Goal: Task Accomplishment & Management: Use online tool/utility

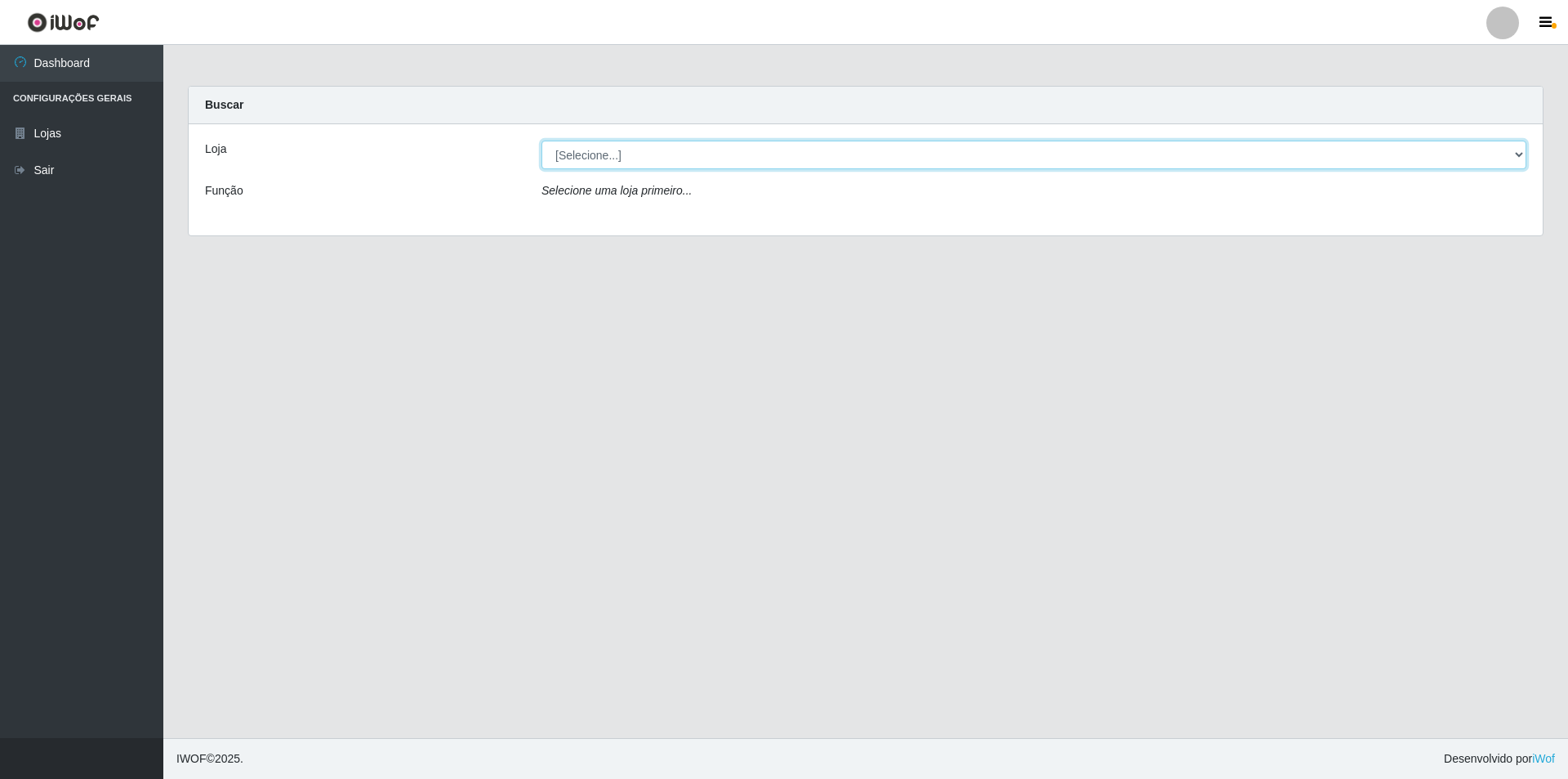
click at [678, 156] on select "[Selecione...] Atacado Vem - [STREET_ADDRESS]" at bounding box center [1034, 154] width 985 height 28
click at [577, 158] on select "[Selecione...] Atacado Vem - [STREET_ADDRESS]" at bounding box center [1034, 154] width 985 height 28
click at [676, 151] on select "[Selecione...] Atacado Vem - [STREET_ADDRESS]" at bounding box center [1034, 154] width 985 height 28
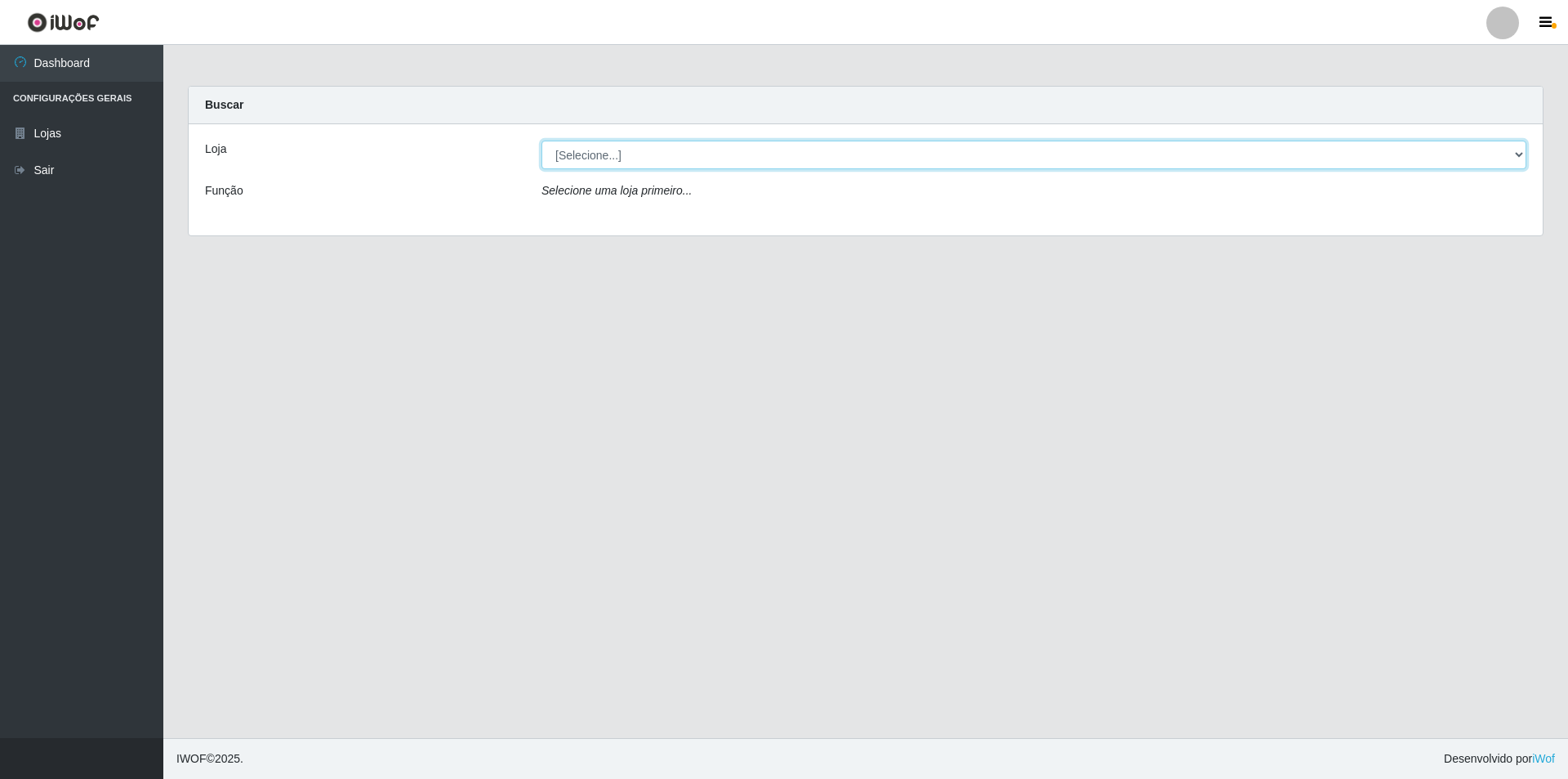
click at [676, 151] on select "[Selecione...] Atacado Vem - [STREET_ADDRESS]" at bounding box center [1034, 154] width 985 height 28
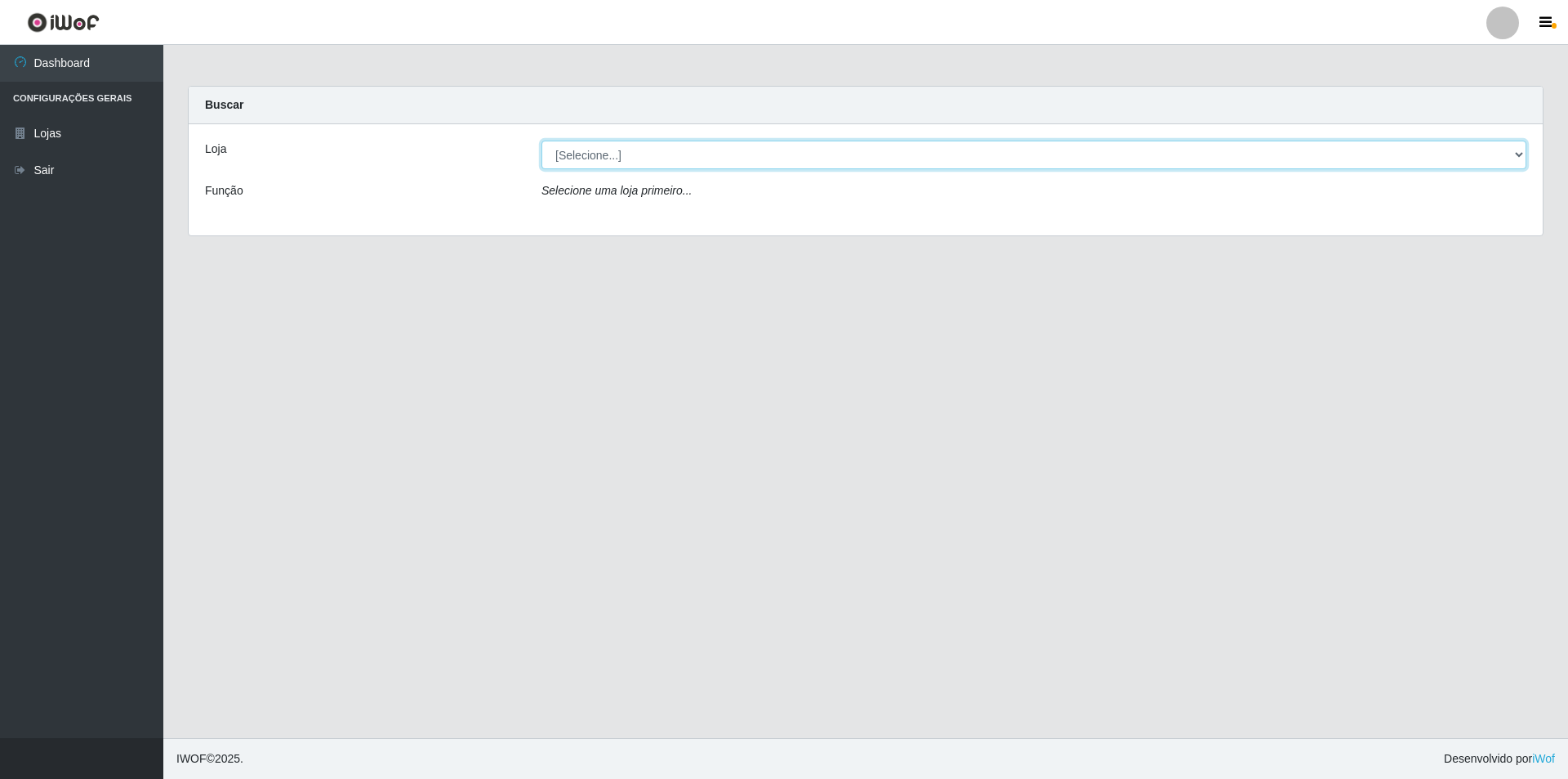
click at [676, 151] on select "[Selecione...] Atacado Vem - [STREET_ADDRESS]" at bounding box center [1034, 154] width 985 height 28
click at [611, 151] on select "[Selecione...] Atacado Vem - [STREET_ADDRESS]" at bounding box center [1034, 154] width 985 height 28
click at [679, 154] on select "[Selecione...] Atacado Vem - [STREET_ADDRESS]" at bounding box center [1034, 154] width 985 height 28
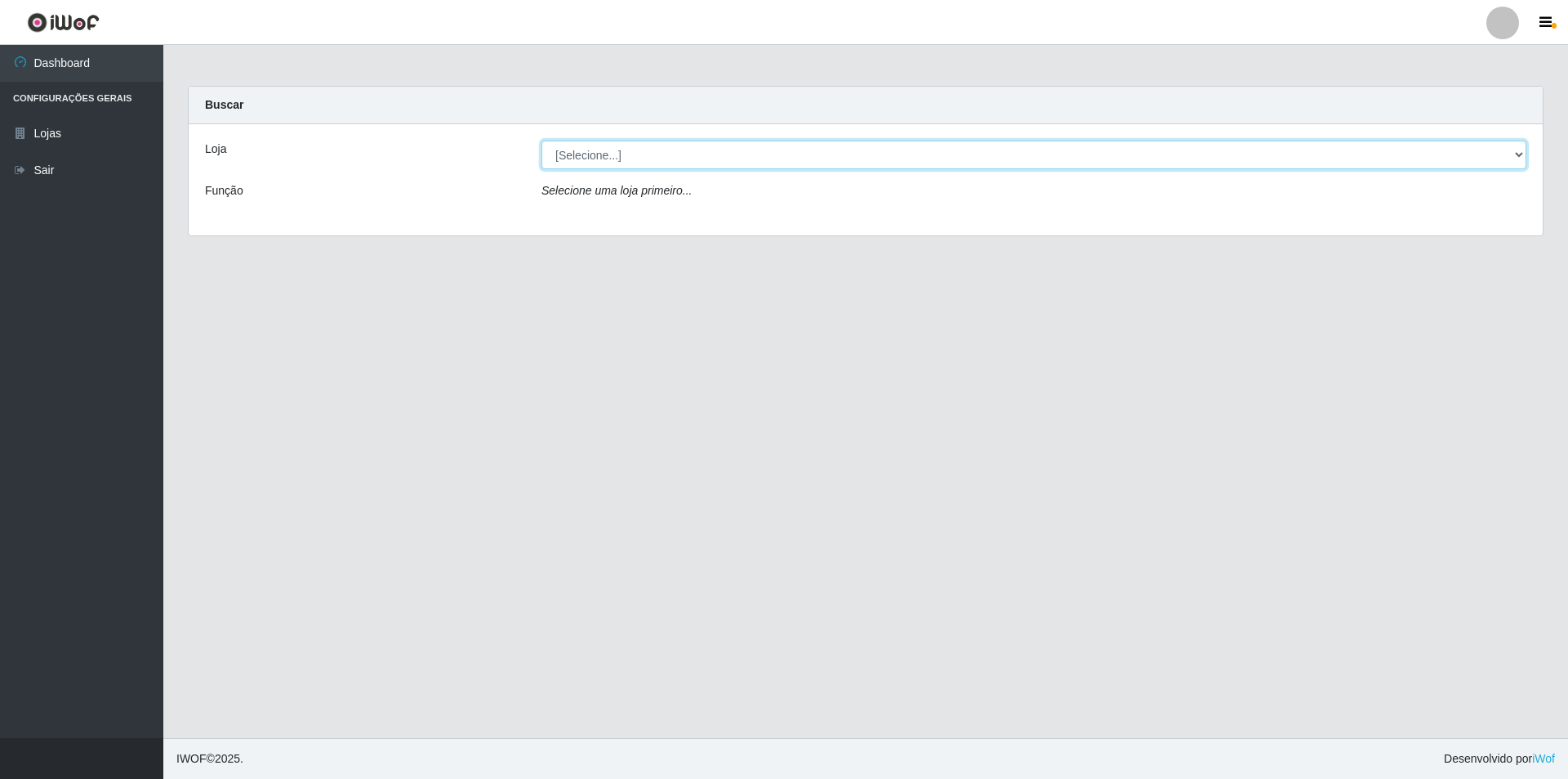
click at [679, 154] on select "[Selecione...] Atacado Vem - [STREET_ADDRESS]" at bounding box center [1034, 154] width 985 height 28
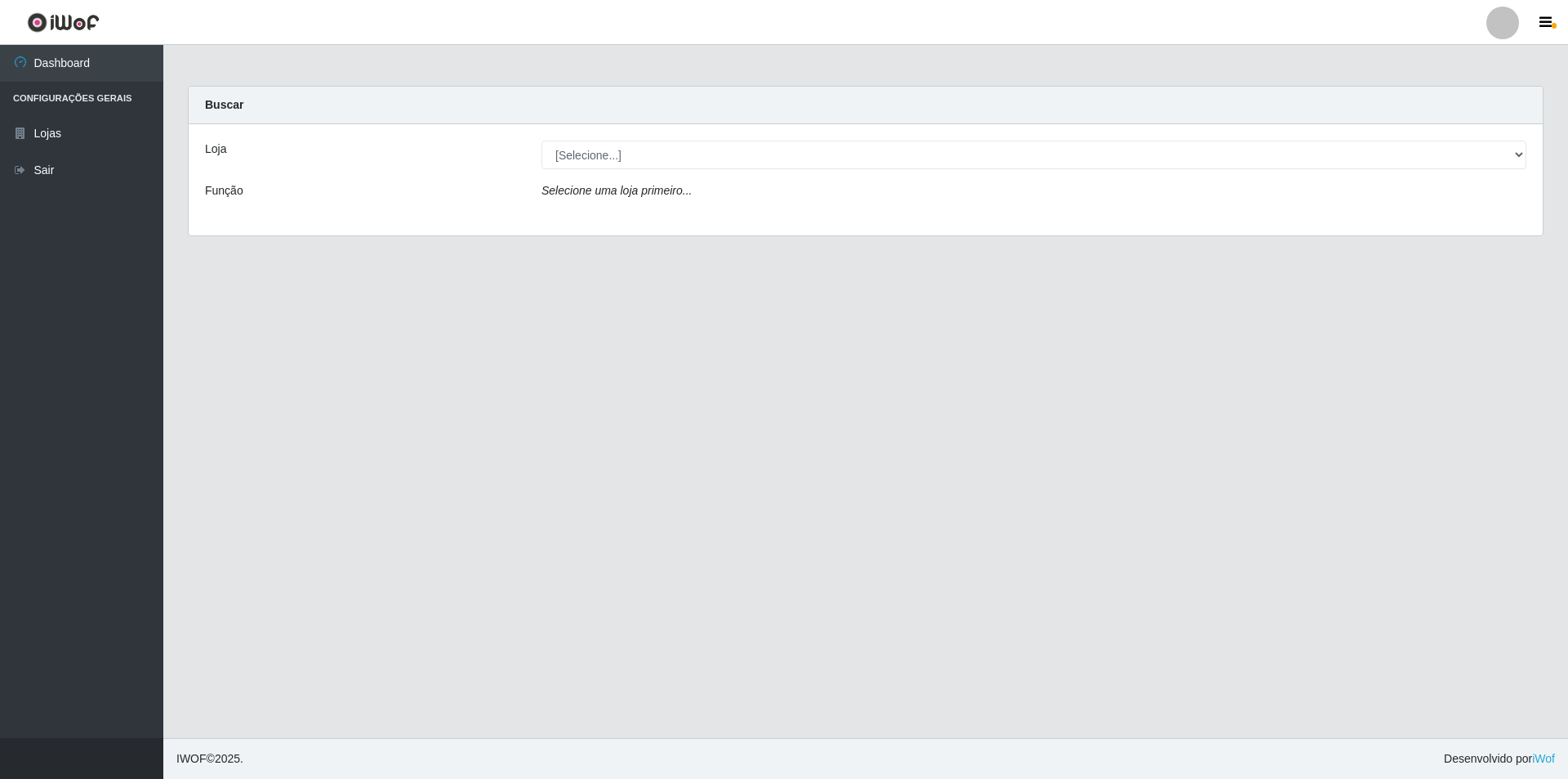
click at [1530, 157] on div "[Selecione...] Atacado Vem - [STREET_ADDRESS]" at bounding box center [1034, 154] width 1009 height 28
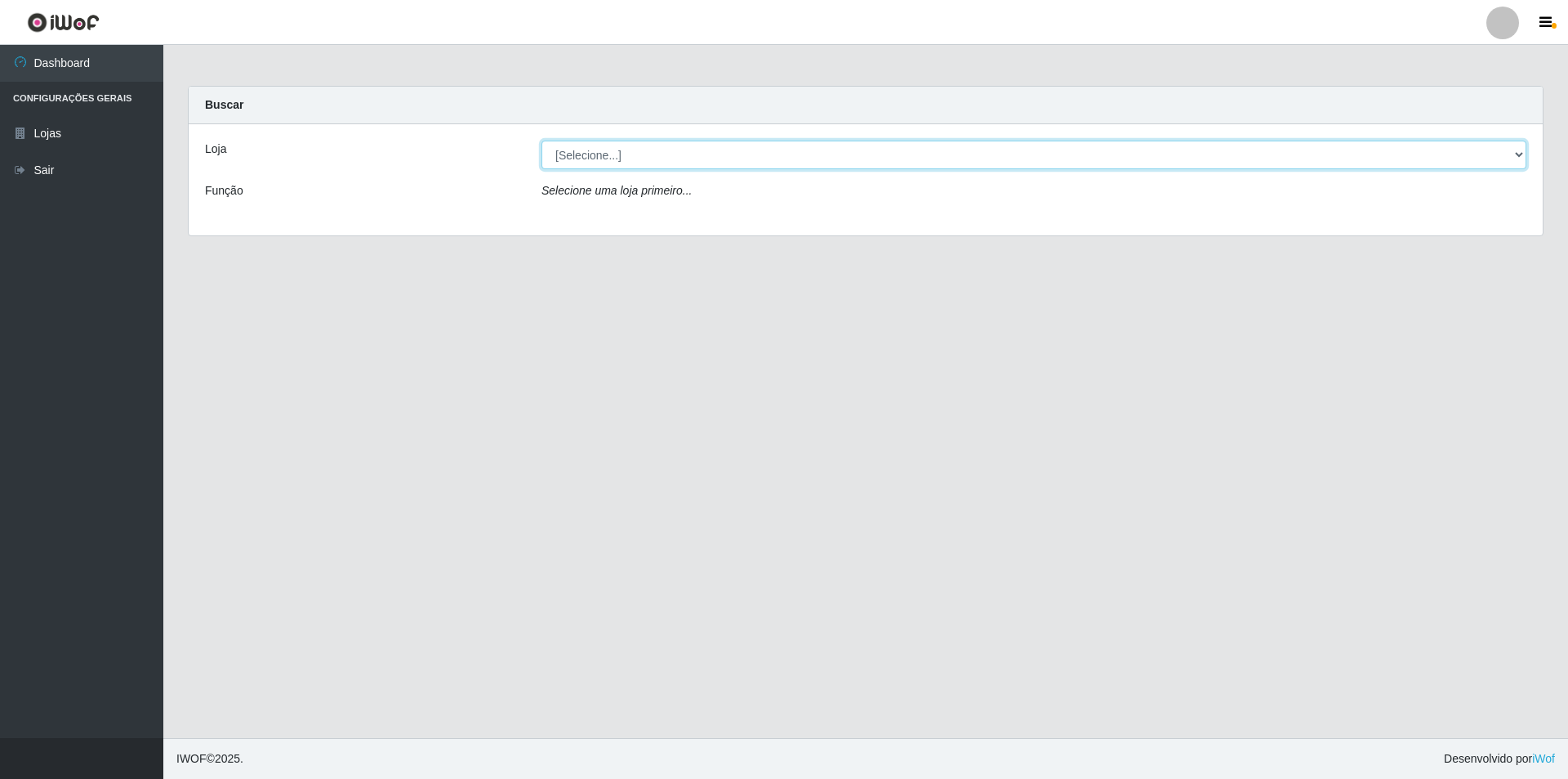
click at [1488, 150] on select "[Selecione...] Atacado Vem - [STREET_ADDRESS]" at bounding box center [1034, 154] width 985 height 28
click at [1516, 154] on select "[Selecione...] Atacado Vem - [STREET_ADDRESS]" at bounding box center [1034, 154] width 985 height 28
click at [1517, 154] on select "[Selecione...] Atacado Vem - [STREET_ADDRESS]" at bounding box center [1034, 154] width 985 height 28
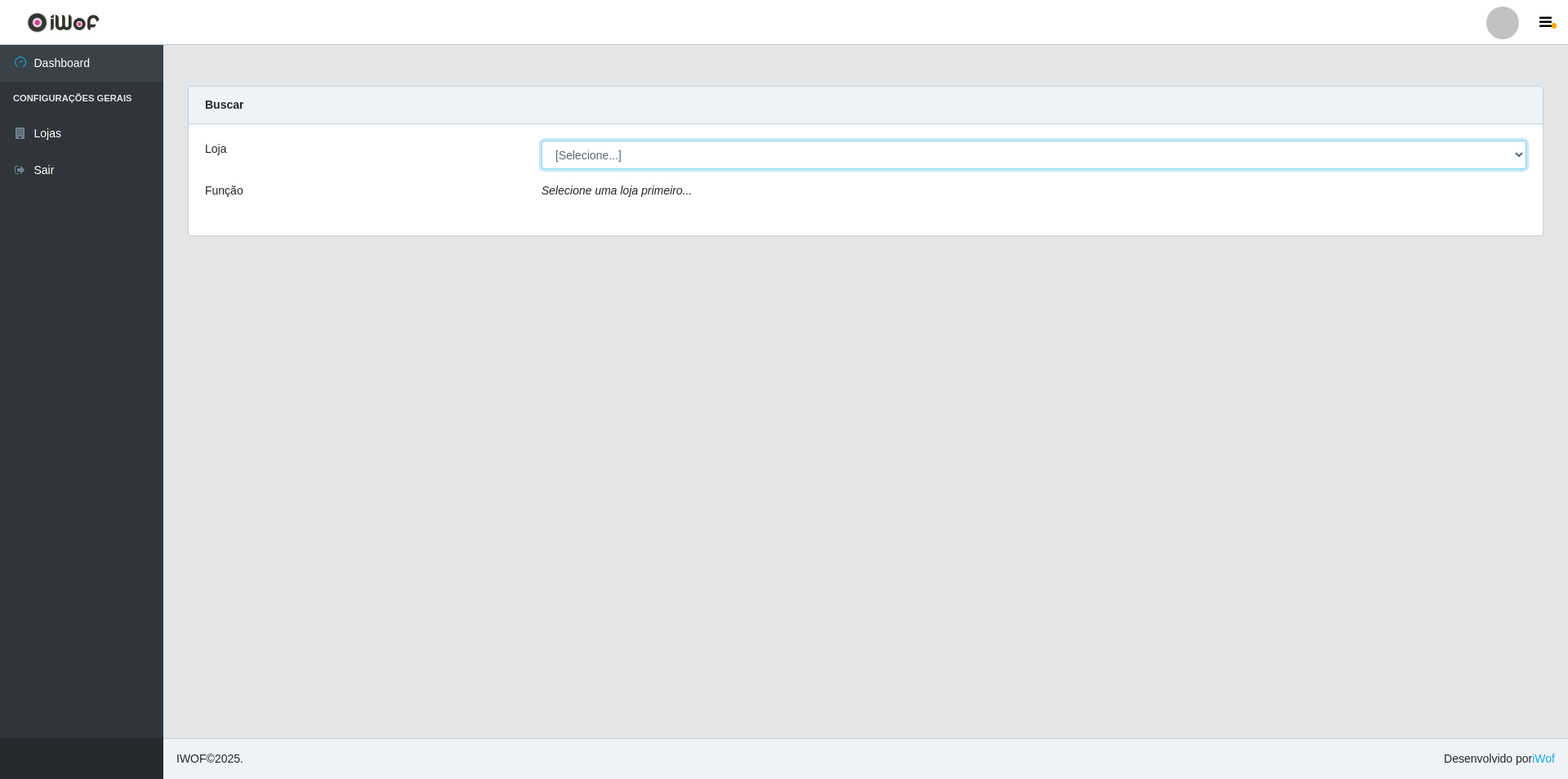
click at [632, 165] on select "[Selecione...] Atacado Vem - [STREET_ADDRESS]" at bounding box center [1034, 154] width 985 height 28
select select "449"
click at [542, 140] on select "[Selecione...] Atacado Vem - [STREET_ADDRESS]" at bounding box center [1034, 154] width 985 height 28
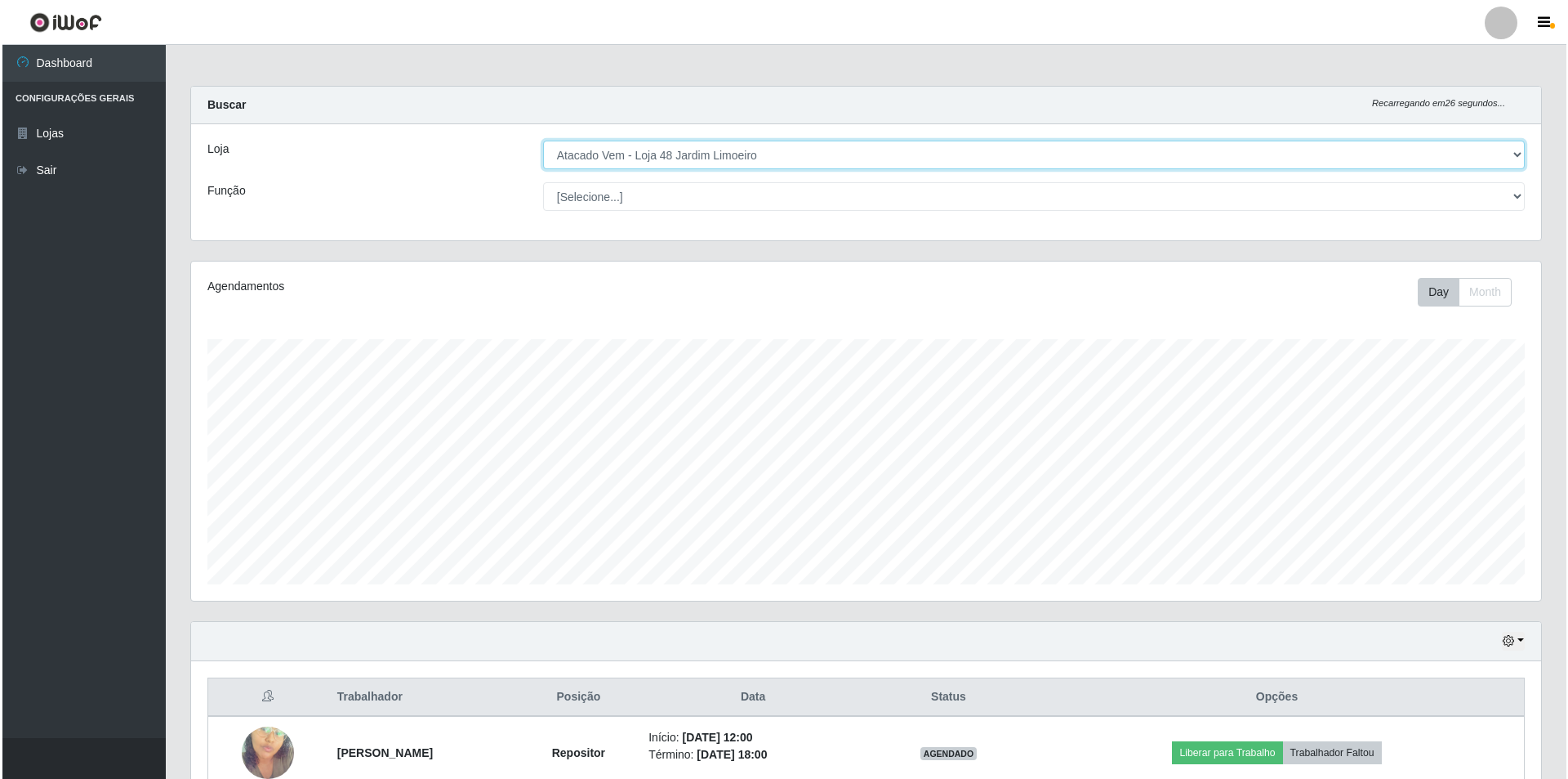
scroll to position [408, 0]
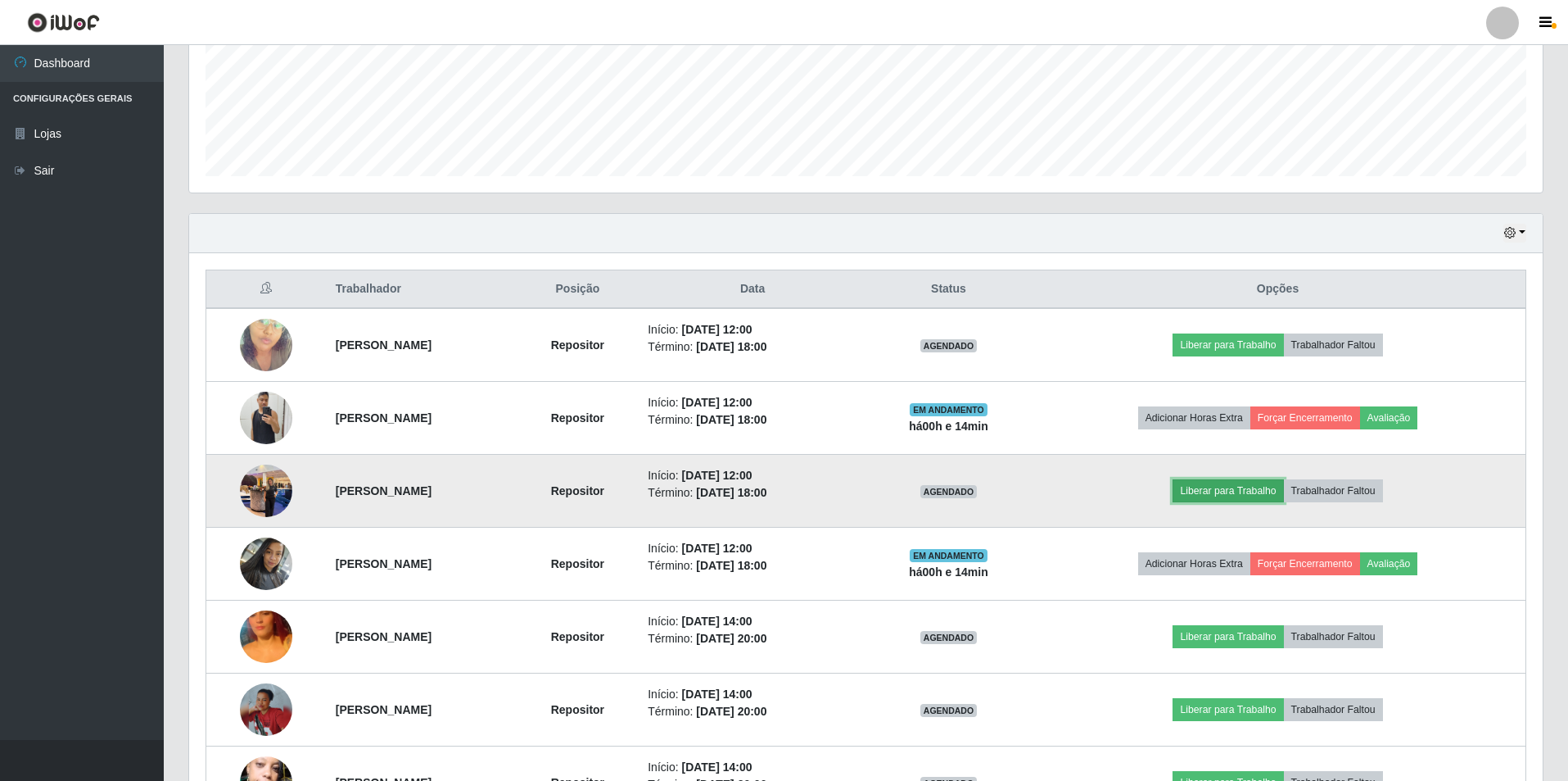
click at [1258, 485] on button "Liberar para Trabalho" at bounding box center [1228, 491] width 110 height 23
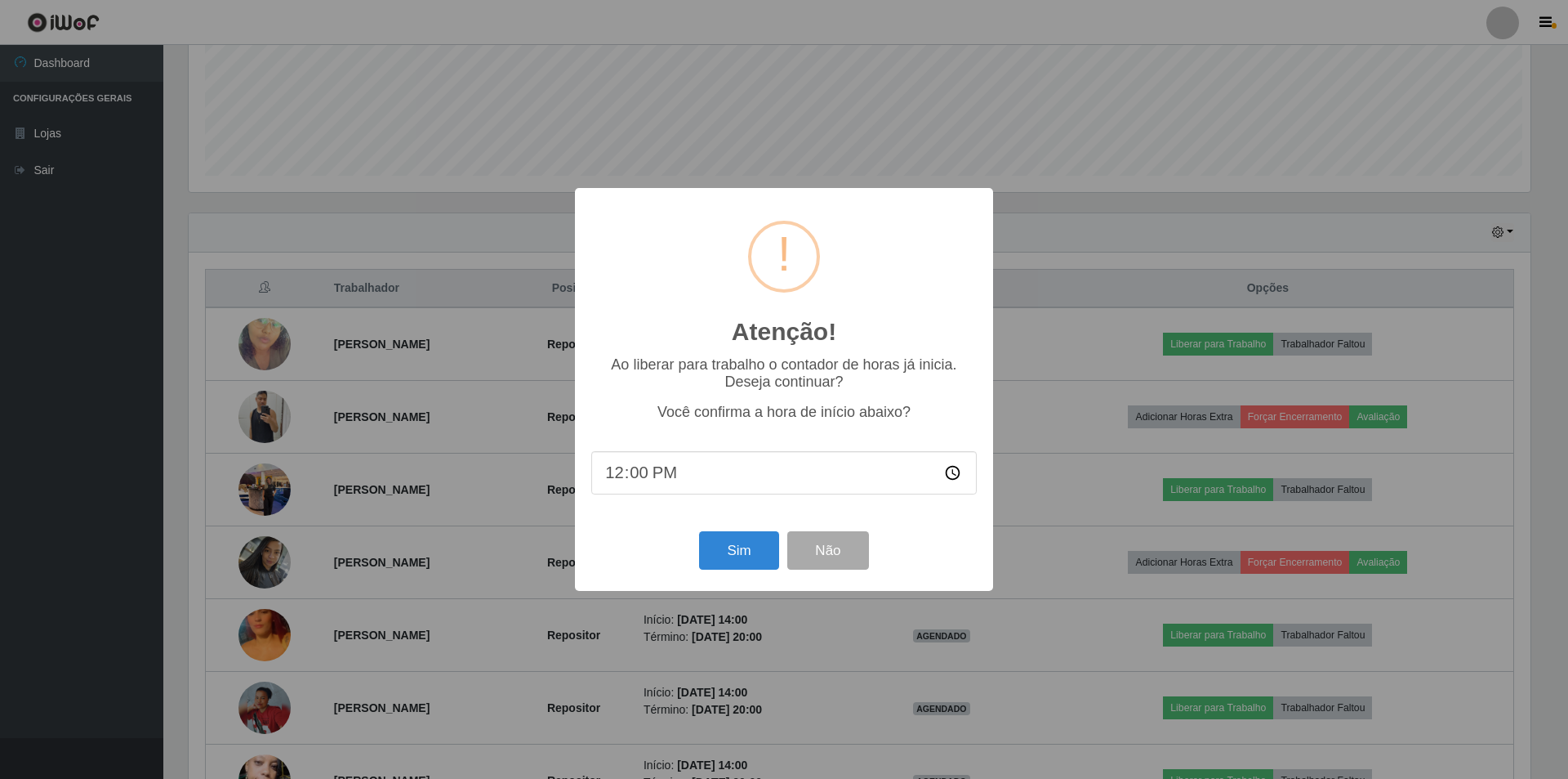
scroll to position [339, 1342]
click at [741, 551] on button "Sim" at bounding box center [738, 550] width 79 height 38
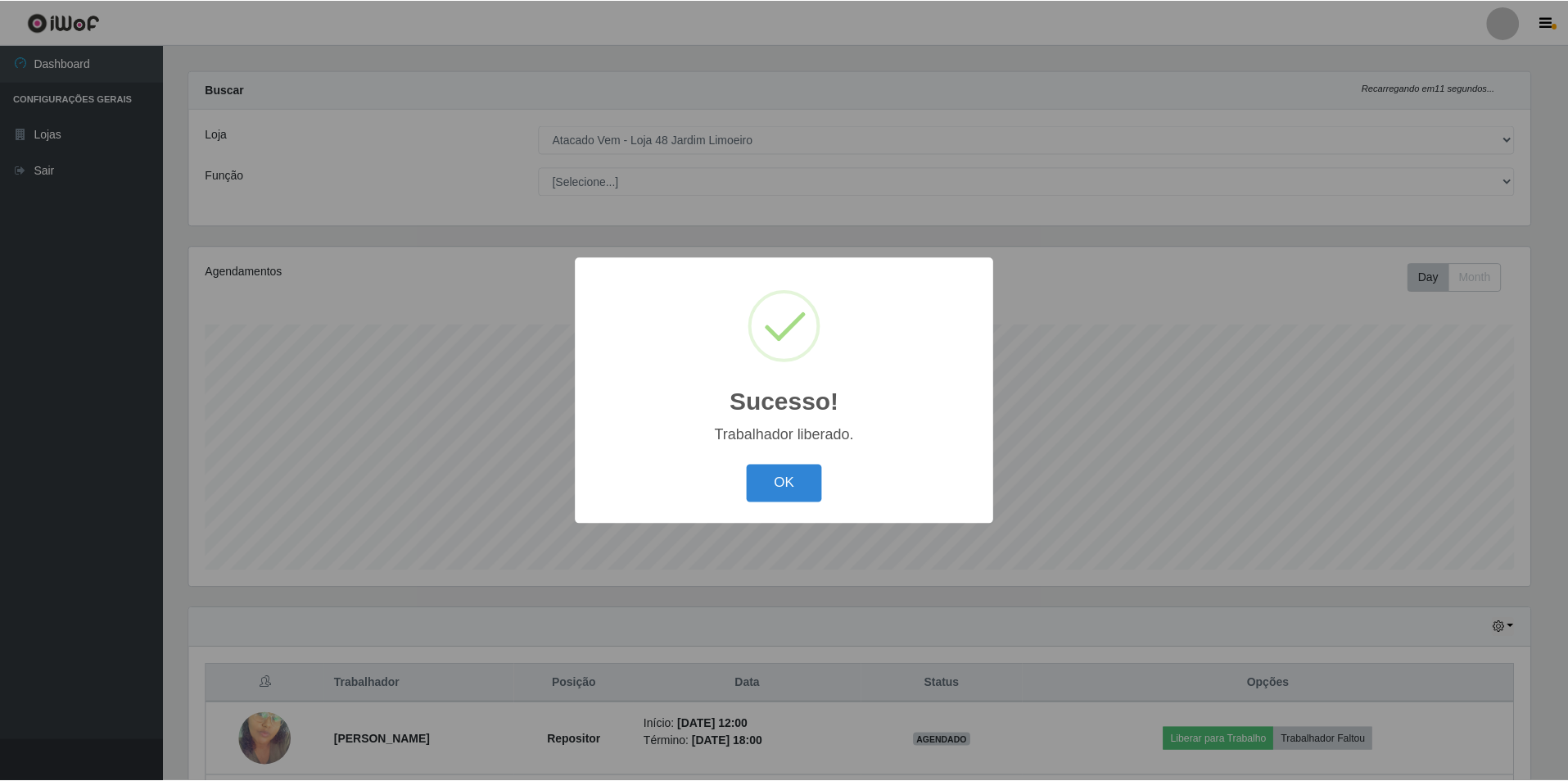
scroll to position [818748, 817624]
click at [789, 478] on button "OK" at bounding box center [787, 483] width 76 height 38
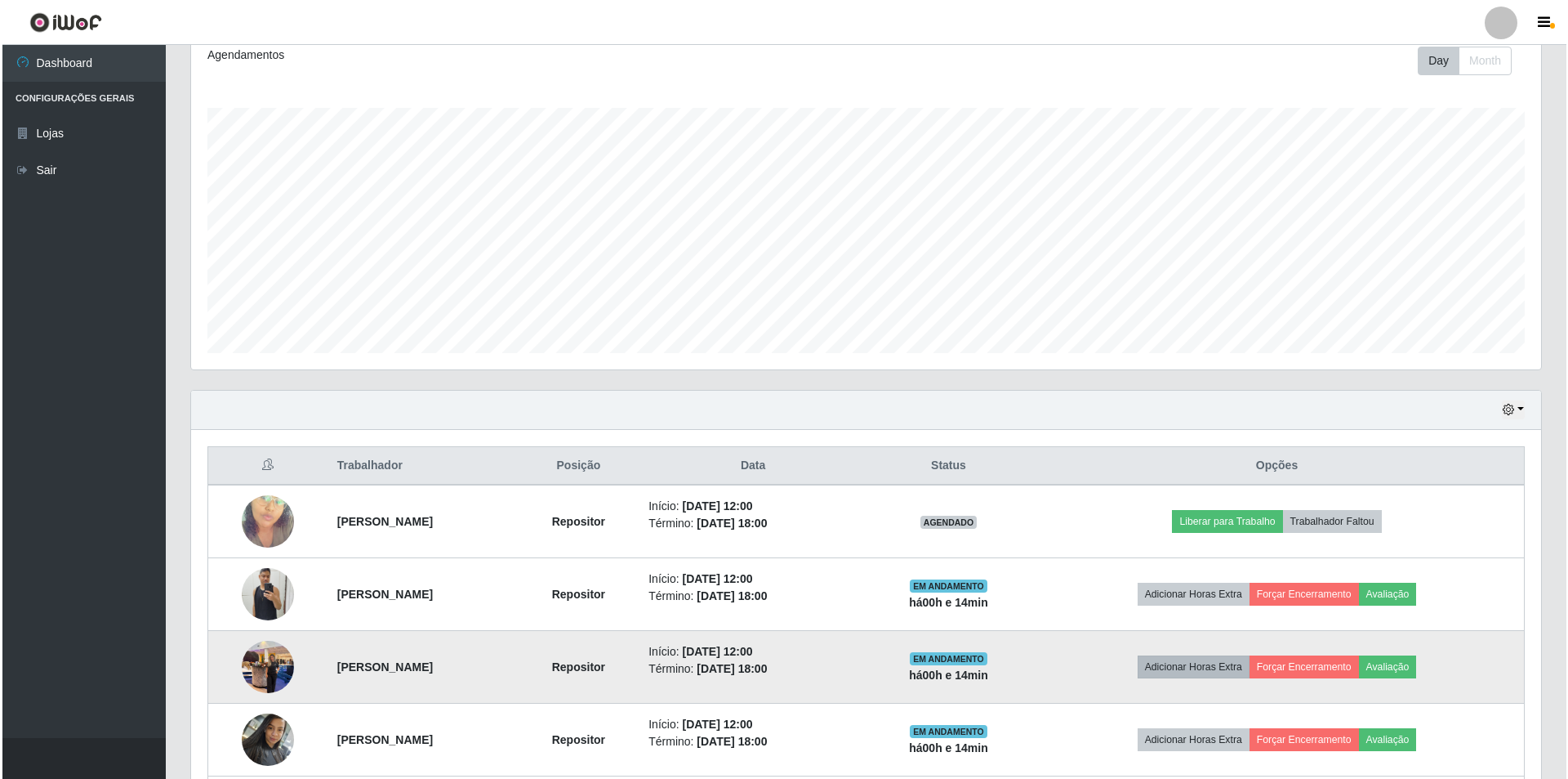
scroll to position [261, 0]
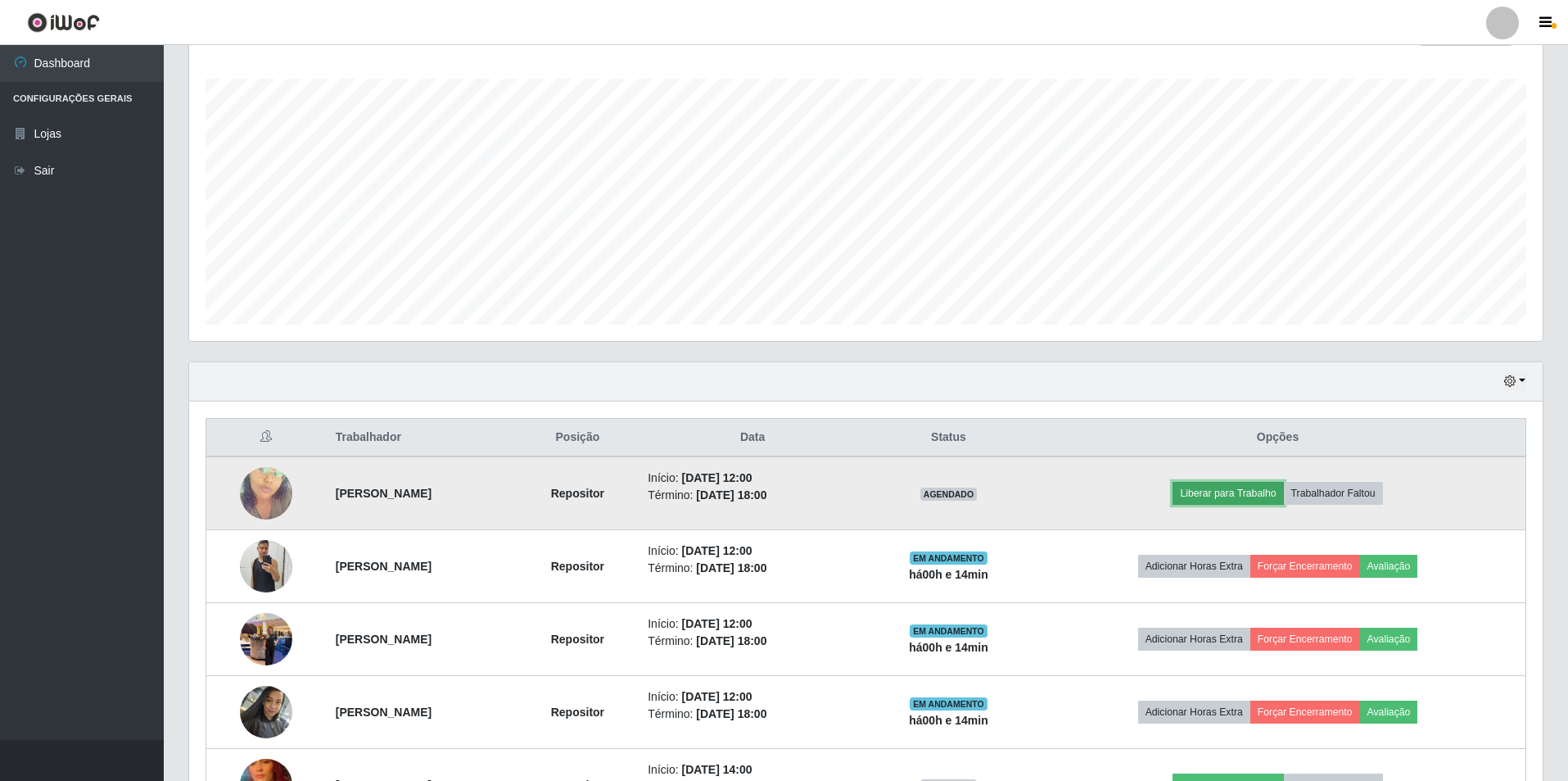
click at [1243, 487] on button "Liberar para Trabalho" at bounding box center [1228, 493] width 110 height 23
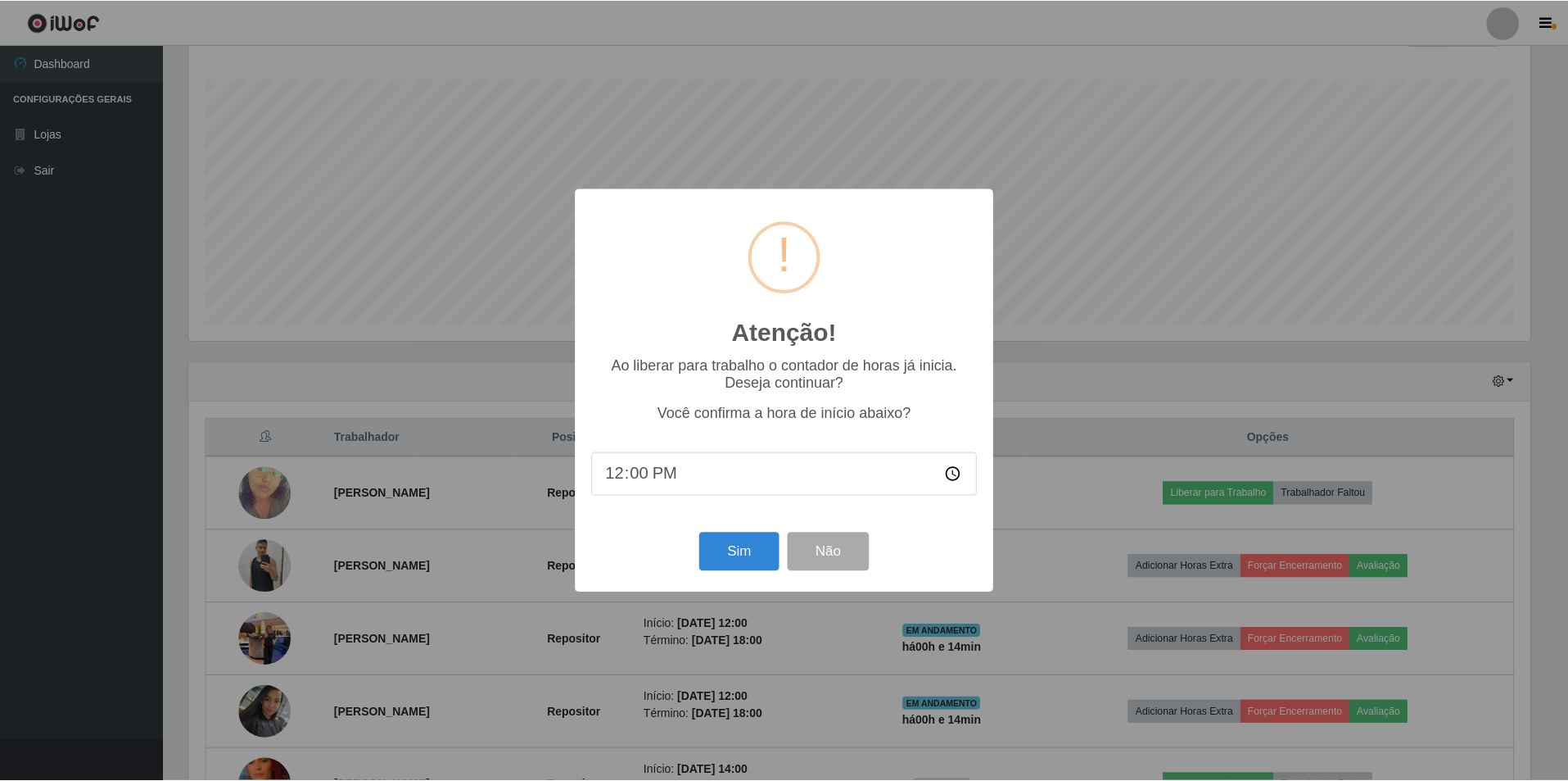
scroll to position [340, 1346]
click at [738, 543] on button "Sim" at bounding box center [740, 552] width 79 height 38
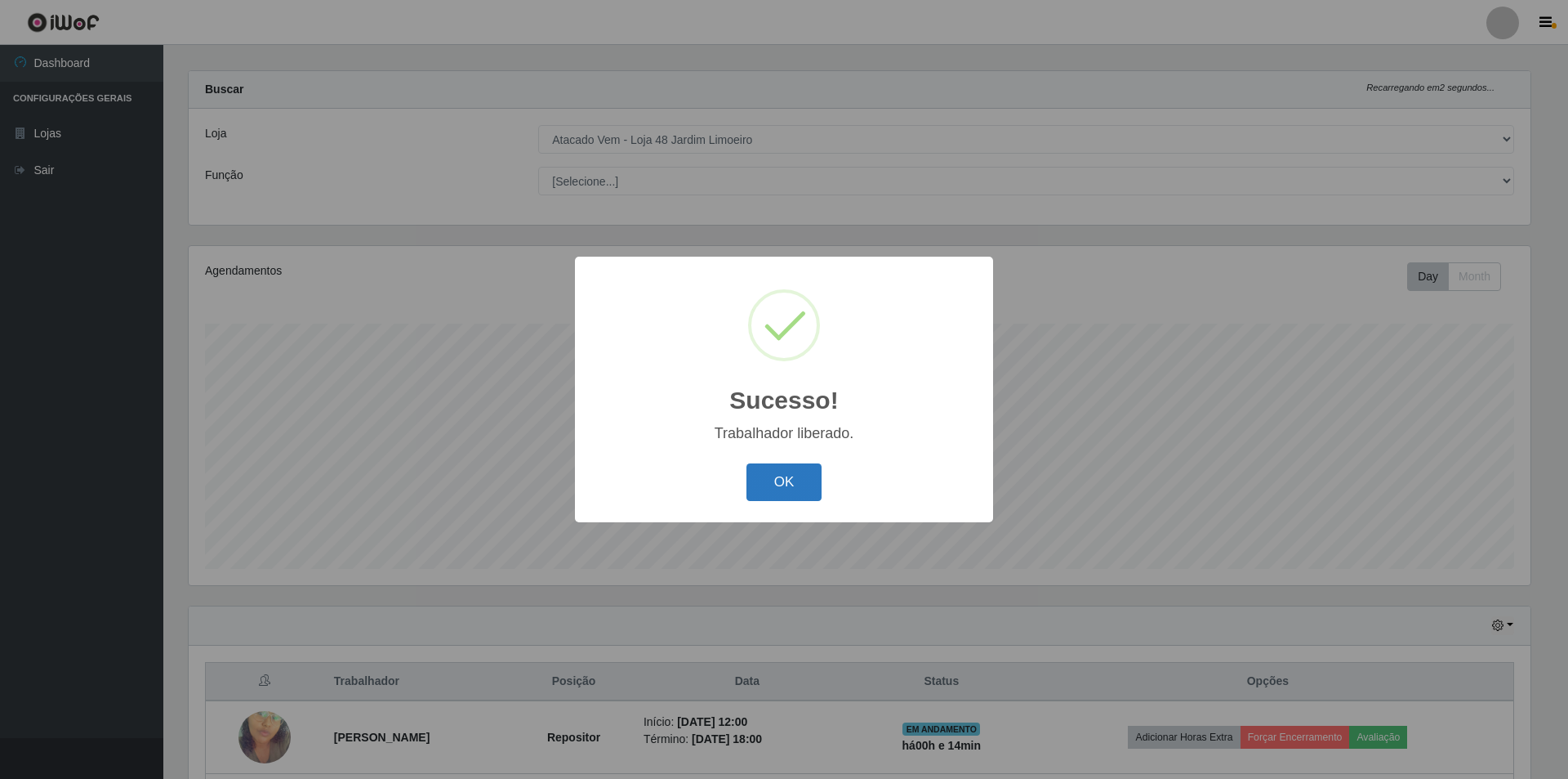
click at [787, 484] on button "OK" at bounding box center [785, 482] width 76 height 38
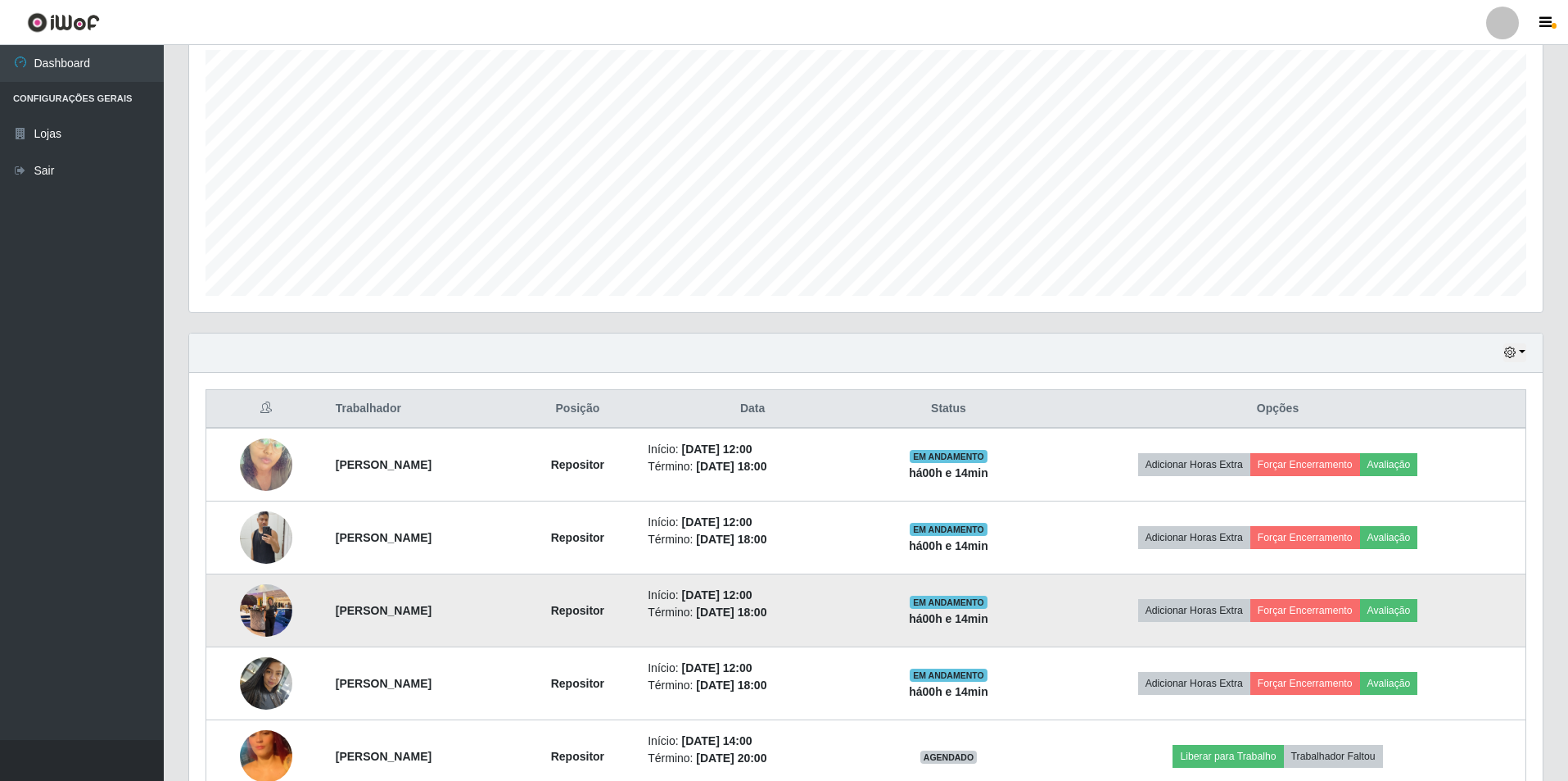
scroll to position [262, 0]
